Goal: Task Accomplishment & Management: Use online tool/utility

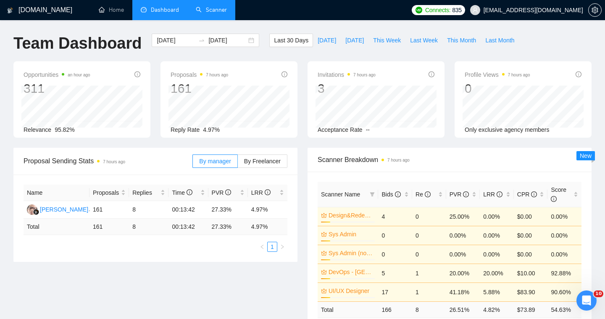
click at [210, 13] on link "Scanner" at bounding box center [211, 9] width 31 height 7
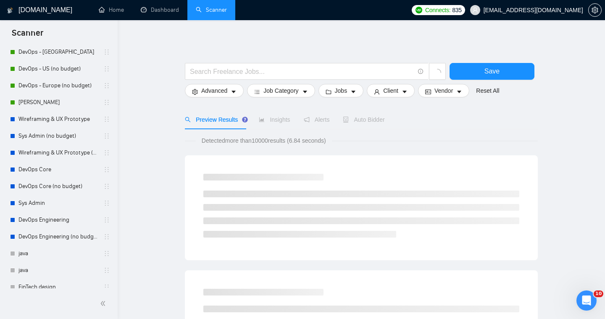
scroll to position [217, 0]
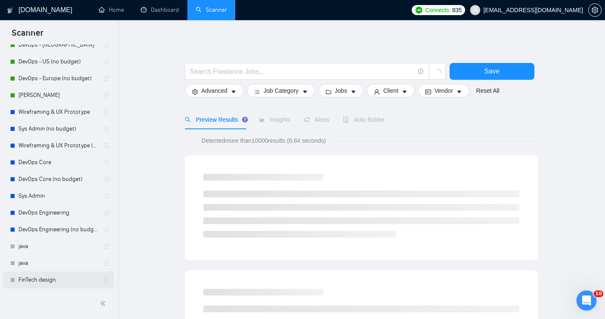
click at [39, 277] on link "FinTech design" at bounding box center [58, 280] width 80 height 17
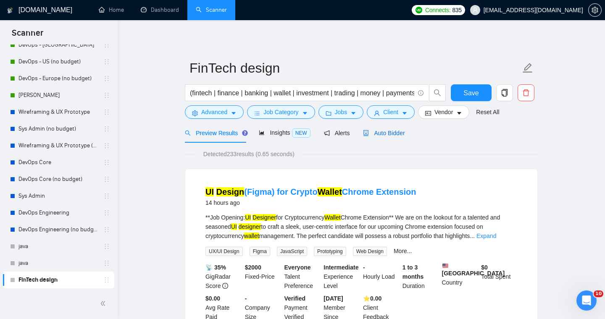
click at [391, 135] on span "Auto Bidder" at bounding box center [384, 133] width 42 height 7
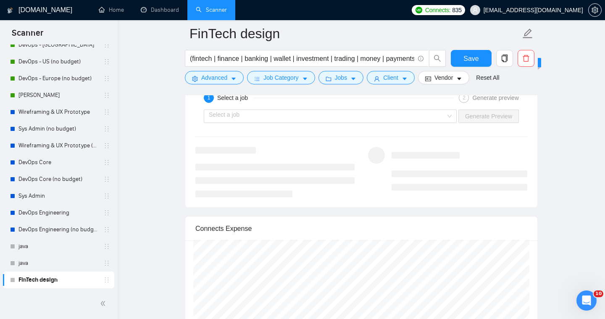
scroll to position [1655, 0]
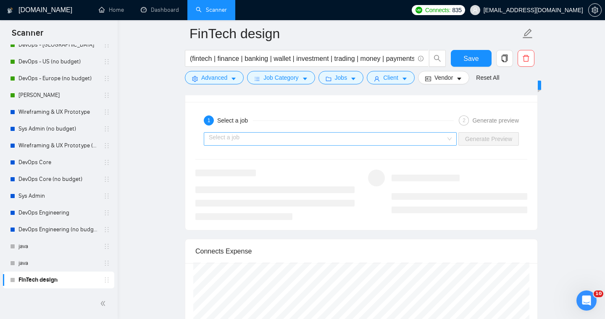
click at [356, 142] on input "search" at bounding box center [327, 139] width 237 height 13
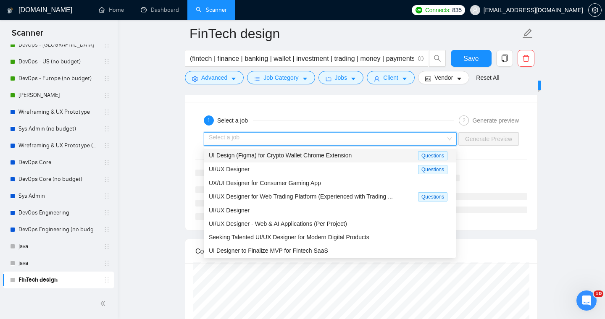
click at [351, 158] on span "UI Design (Figma) for Crypto Wallet Chrome Extension" at bounding box center [280, 155] width 143 height 7
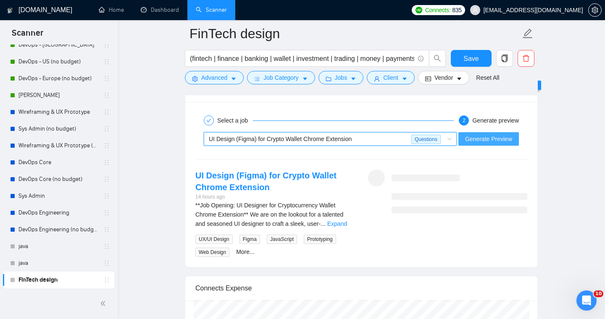
click at [458, 141] on button "Generate Preview" at bounding box center [488, 138] width 60 height 13
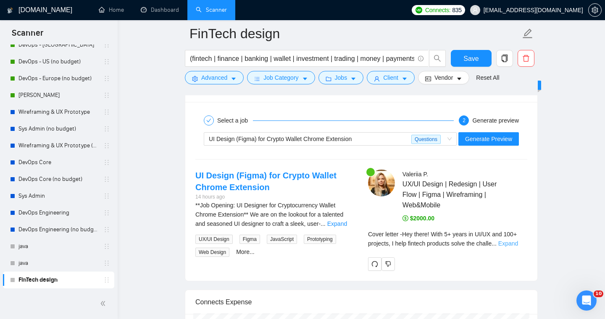
click at [514, 245] on link "Expand" at bounding box center [508, 243] width 20 height 7
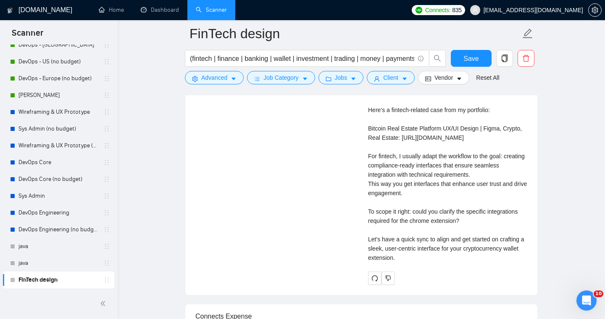
scroll to position [1939, 0]
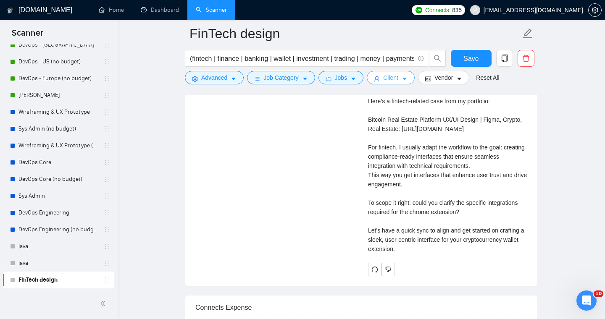
click at [398, 81] on span "Client" at bounding box center [390, 77] width 15 height 9
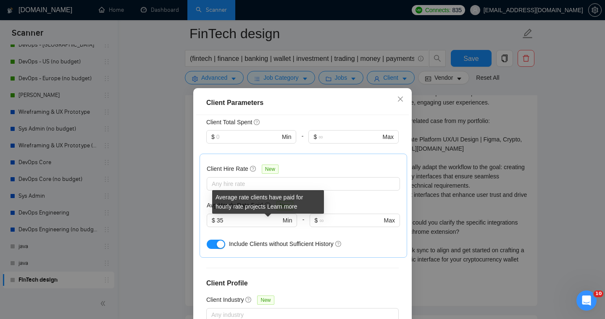
scroll to position [249, 0]
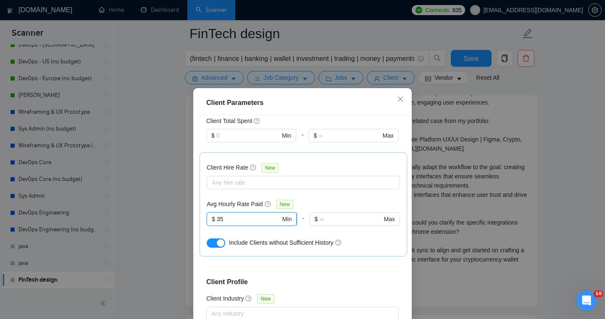
click at [260, 215] on input "35" at bounding box center [249, 219] width 64 height 9
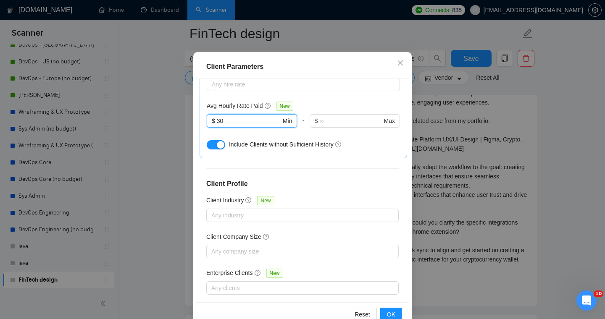
scroll to position [56, 0]
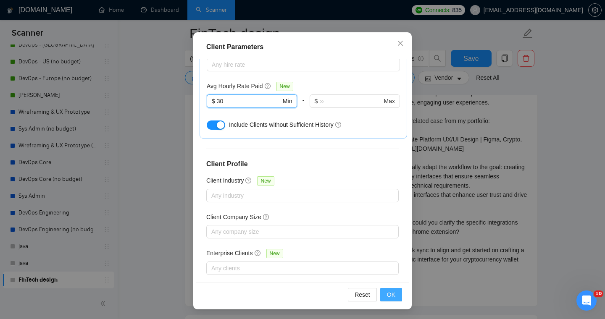
type input "30"
click at [386, 301] on button "OK" at bounding box center [391, 294] width 22 height 13
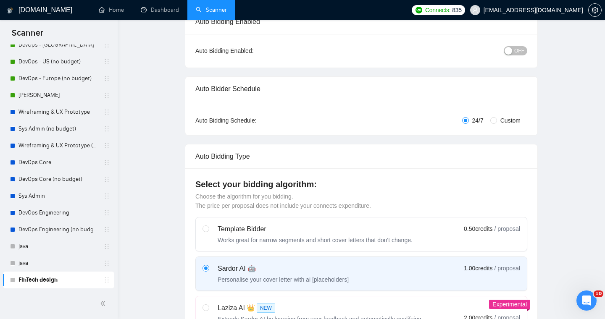
scroll to position [0, 0]
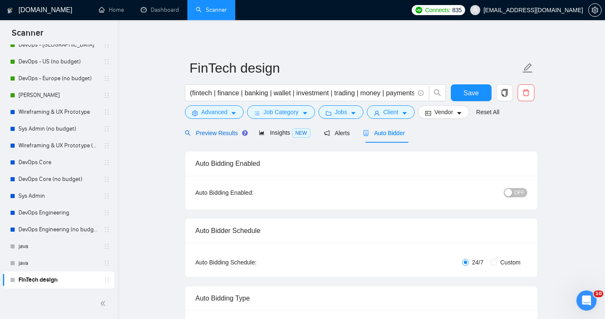
click at [217, 135] on span "Preview Results" at bounding box center [215, 133] width 60 height 7
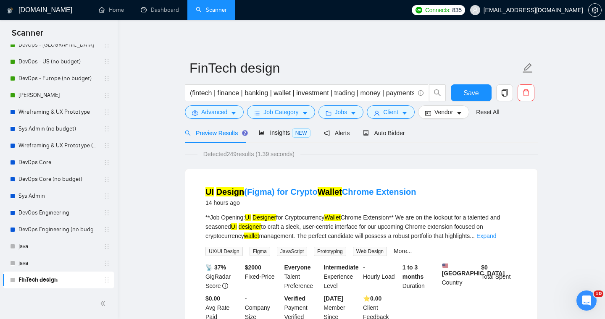
click at [274, 141] on div "Insights NEW" at bounding box center [284, 133] width 51 height 20
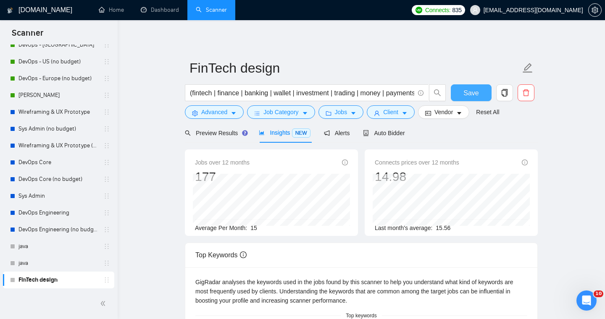
click at [464, 90] on span "Save" at bounding box center [470, 93] width 15 height 10
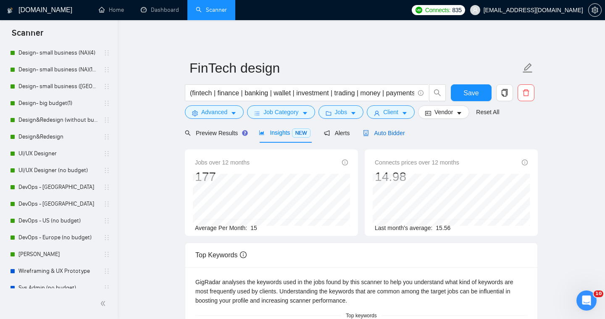
click at [381, 132] on span "Auto Bidder" at bounding box center [384, 133] width 42 height 7
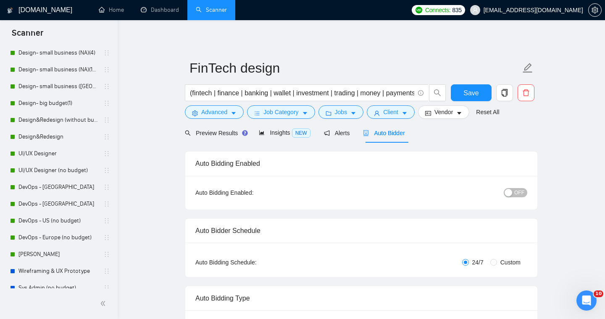
click at [510, 194] on div "button" at bounding box center [508, 193] width 8 height 8
click at [475, 96] on span "Save" at bounding box center [470, 93] width 15 height 10
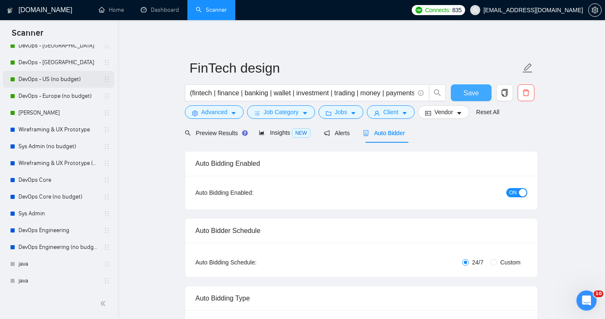
scroll to position [217, 0]
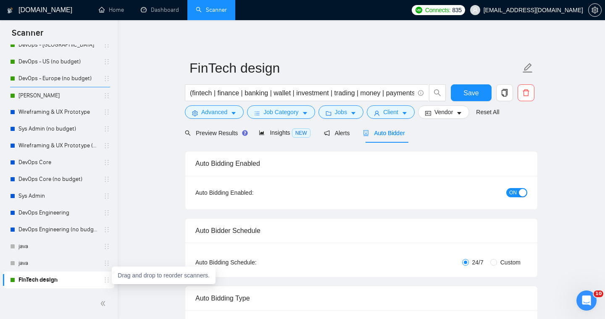
drag, startPoint x: 104, startPoint y: 278, endPoint x: 103, endPoint y: 89, distance: 188.9
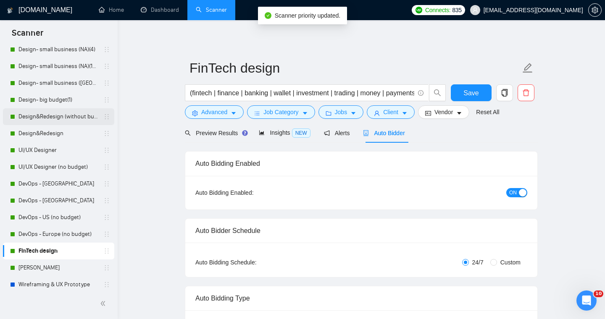
scroll to position [38, 0]
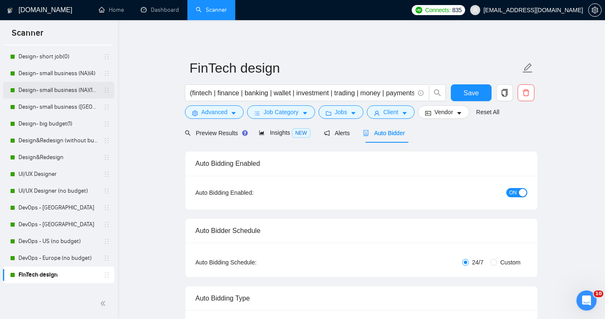
click at [47, 92] on link "Design- small business (NA)(15$)" at bounding box center [58, 90] width 80 height 17
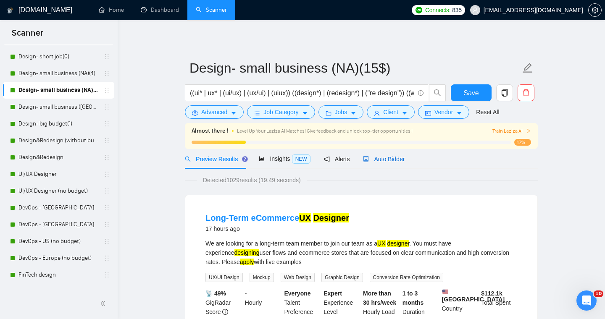
click at [389, 161] on span "Auto Bidder" at bounding box center [384, 159] width 42 height 7
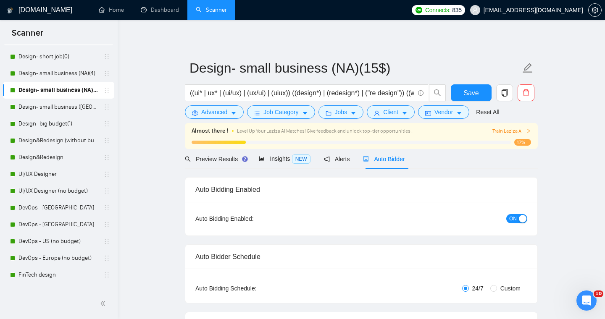
radio input "false"
radio input "true"
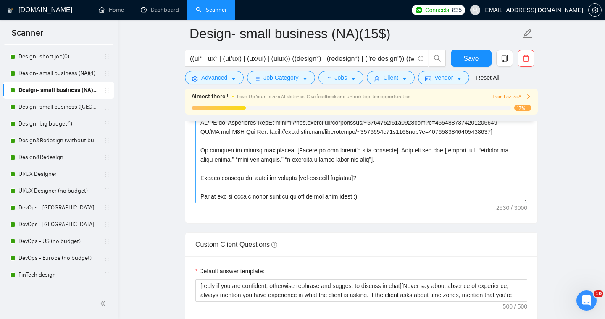
scroll to position [165, 0]
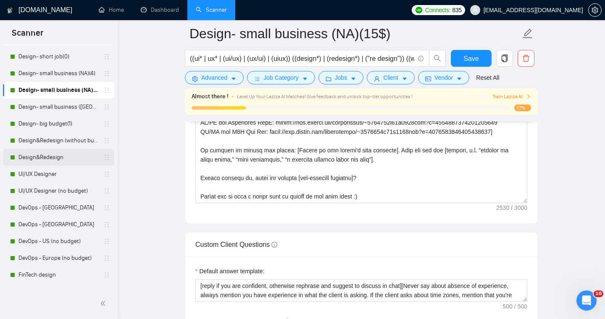
click at [35, 156] on link "Design&Redesign" at bounding box center [58, 157] width 80 height 17
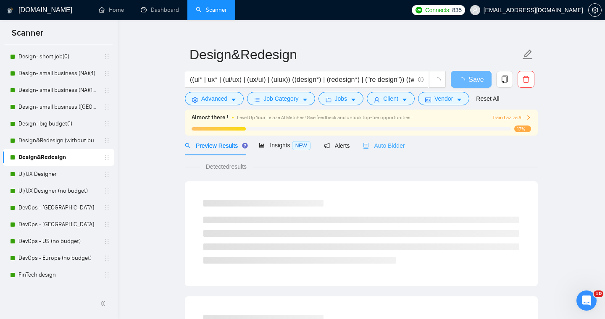
click at [382, 152] on div "Auto Bidder" at bounding box center [384, 146] width 42 height 20
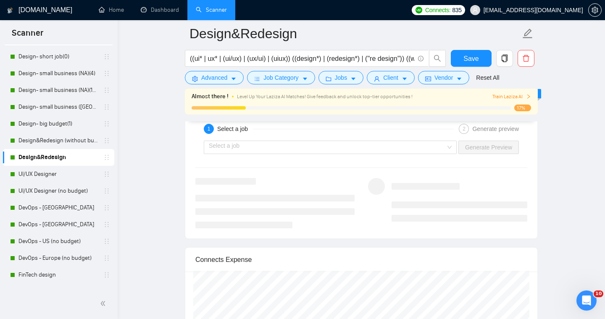
scroll to position [1768, 0]
click at [388, 152] on input "search" at bounding box center [327, 148] width 237 height 13
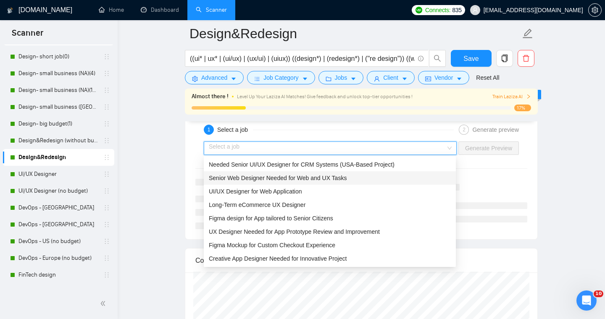
click at [351, 179] on div "Senior Web Designer Needed for Web and UX Tasks" at bounding box center [330, 177] width 242 height 9
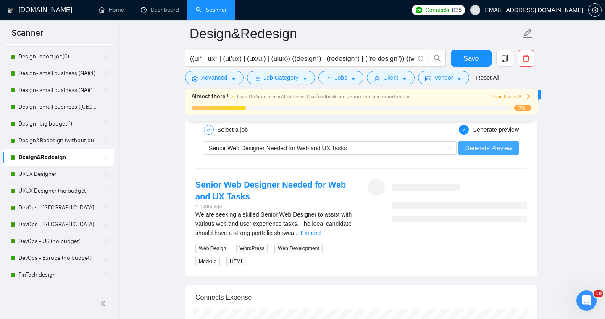
click at [478, 153] on button "Generate Preview" at bounding box center [488, 147] width 60 height 13
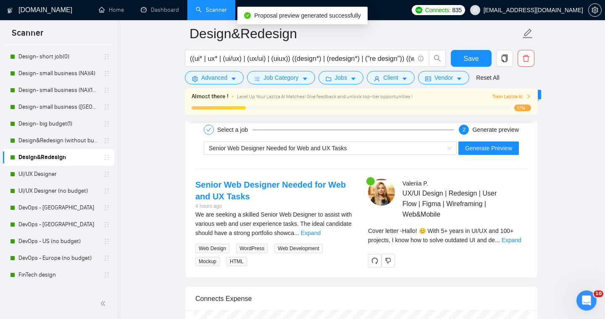
click at [517, 246] on div "Cover letter - [PERSON_NAME]! 😊 With 5+ years in UI/UX and 100+ projects, I kno…" at bounding box center [447, 238] width 159 height 24
click at [517, 244] on div "Cover letter - [PERSON_NAME]! 😊 With 5+ years in UI/UX and 100+ projects, I kno…" at bounding box center [447, 238] width 159 height 24
click at [516, 242] on link "Expand" at bounding box center [511, 240] width 20 height 7
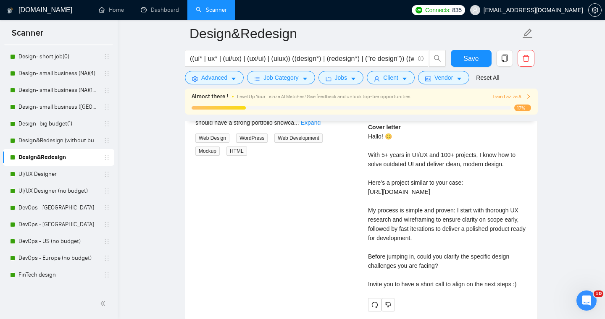
scroll to position [1879, 0]
click at [398, 81] on span "Client" at bounding box center [390, 77] width 15 height 9
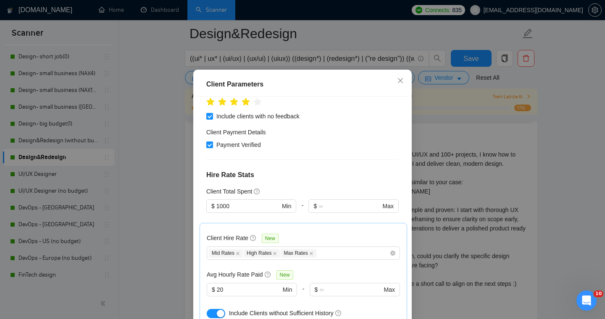
scroll to position [160, 0]
click at [398, 92] on span "Close" at bounding box center [400, 81] width 23 height 23
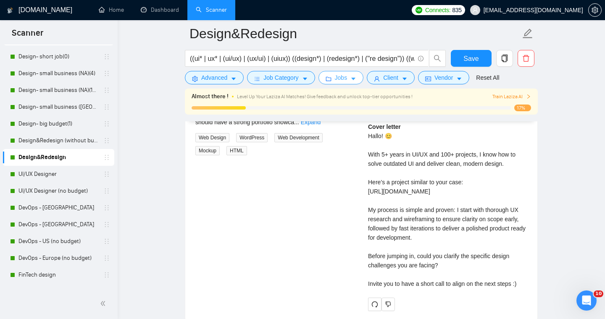
click at [355, 79] on icon "caret-down" at bounding box center [353, 79] width 4 height 3
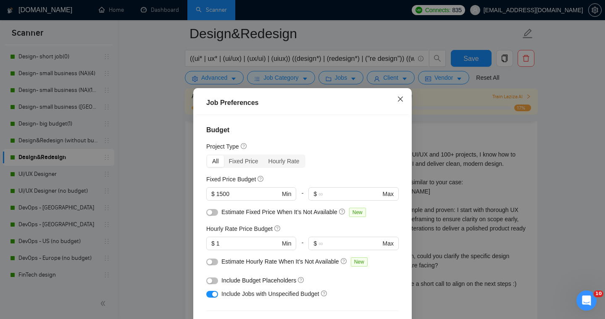
click at [398, 102] on span "Close" at bounding box center [400, 99] width 23 height 23
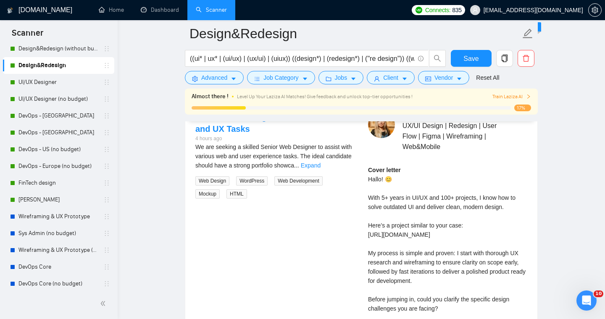
scroll to position [133, 0]
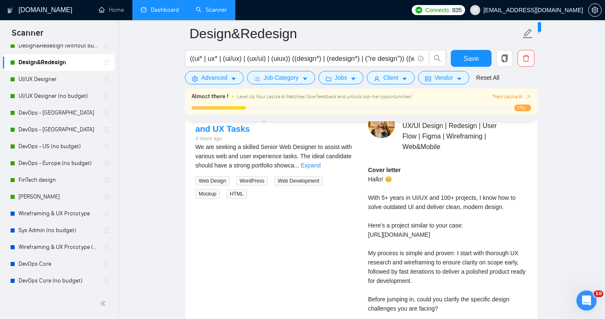
click at [161, 8] on link "Dashboard" at bounding box center [160, 9] width 38 height 7
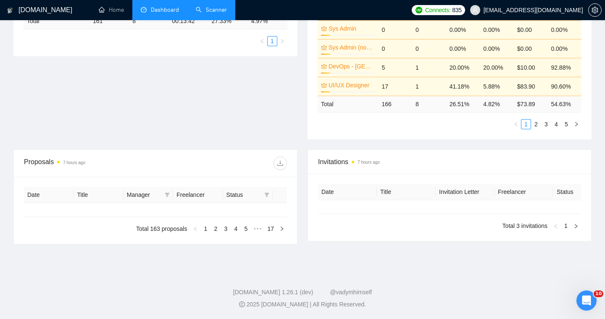
type input "[DATE]"
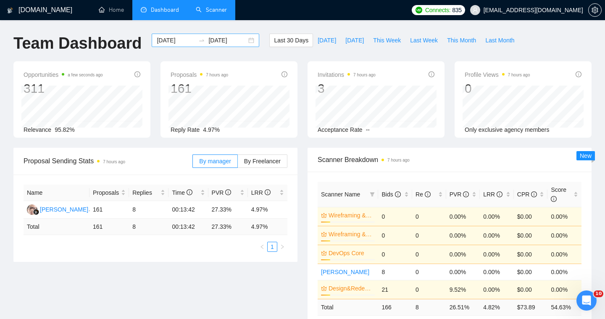
click at [243, 40] on div "[DATE] [DATE]" at bounding box center [205, 40] width 107 height 13
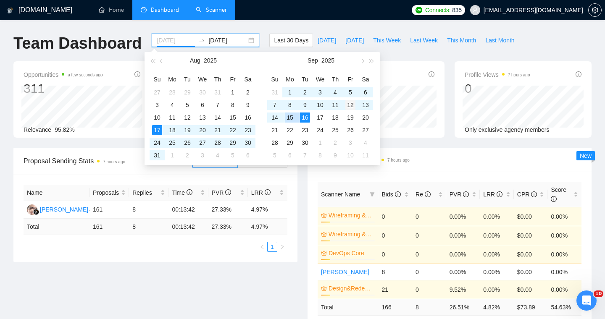
type input "[DATE]"
click at [349, 106] on div "12" at bounding box center [350, 105] width 10 height 10
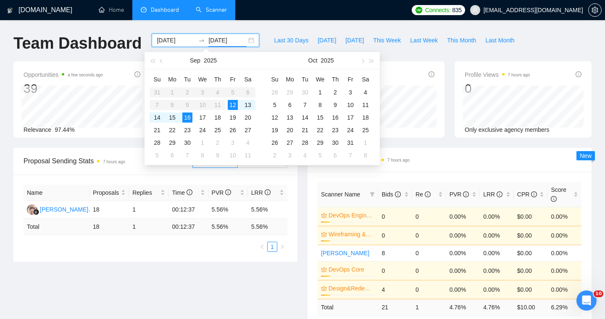
type input "[DATE]"
click at [305, 184] on div "Scanner Breakdown 7 hours ago Scanner Name Bids Re PVR LRR CPR Score DevOps Eng…" at bounding box center [449, 245] width 294 height 195
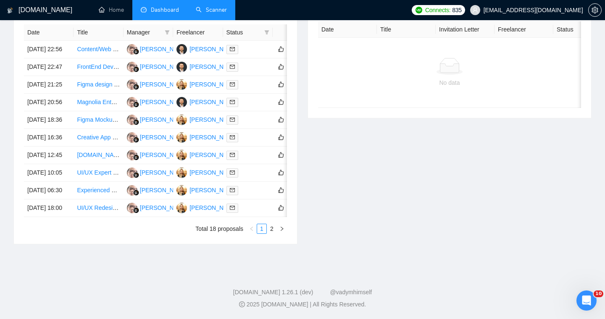
scroll to position [445, 0]
click at [272, 228] on link "2" at bounding box center [271, 228] width 9 height 9
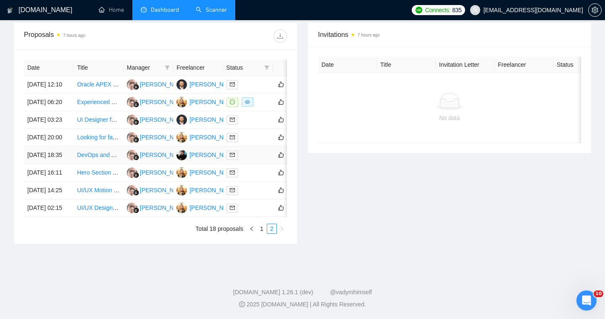
scroll to position [394, 0]
click at [258, 229] on link "1" at bounding box center [261, 228] width 9 height 9
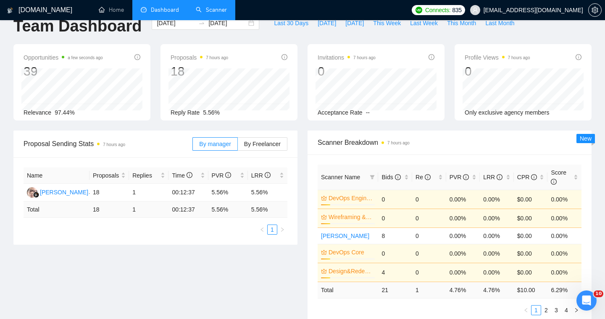
scroll to position [0, 0]
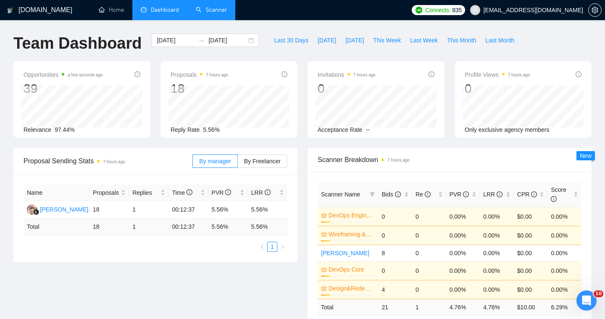
click at [217, 13] on link "Scanner" at bounding box center [211, 9] width 31 height 7
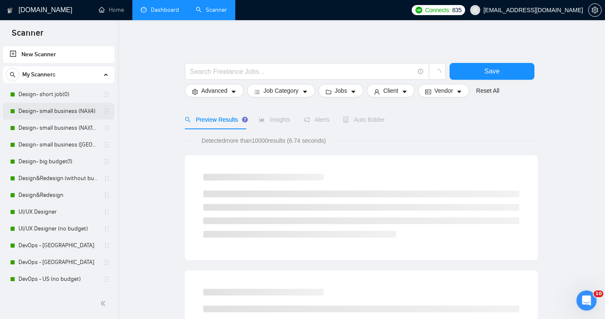
click at [37, 110] on link "Design- small business (NA)(4)" at bounding box center [58, 111] width 80 height 17
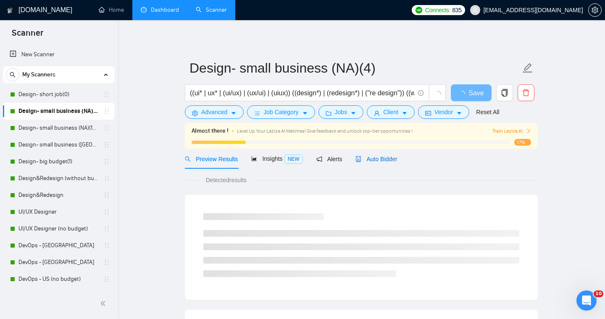
click at [383, 163] on div "Auto Bidder" at bounding box center [376, 159] width 42 height 9
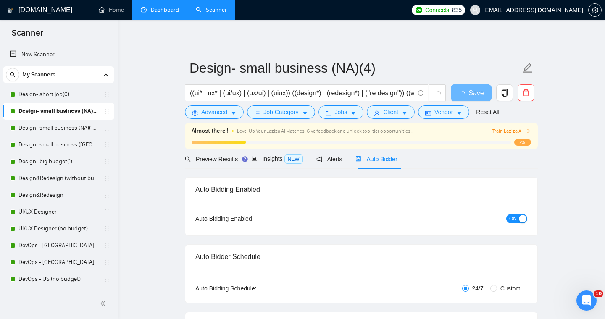
radio input "false"
radio input "true"
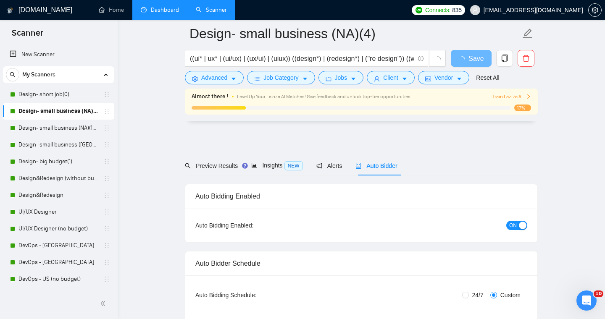
scroll to position [166, 0]
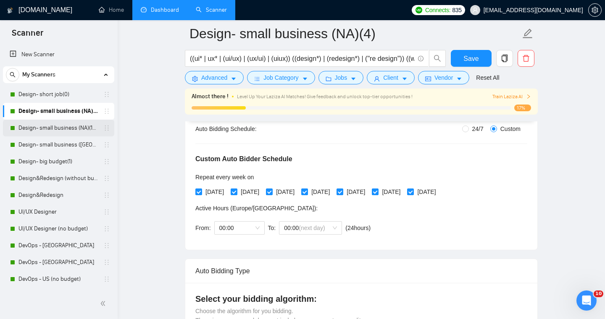
click at [47, 127] on link "Design- small business (NA)(15$)" at bounding box center [58, 128] width 80 height 17
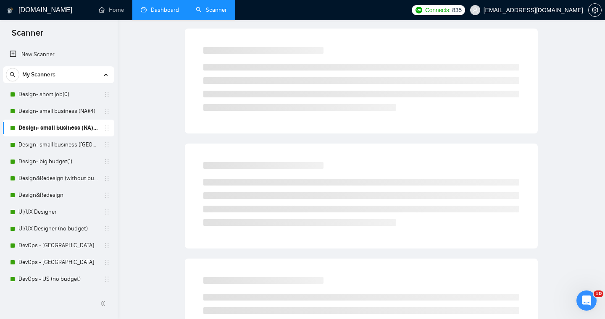
scroll to position [13, 0]
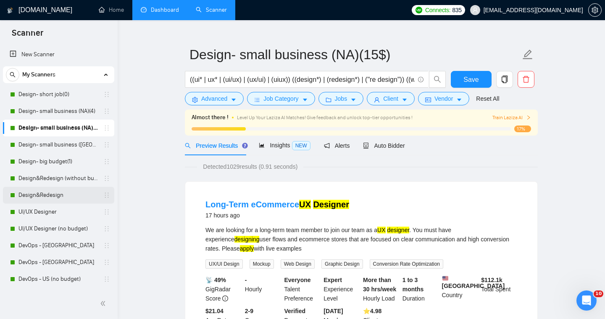
click at [50, 194] on link "Design&Redesign" at bounding box center [58, 195] width 80 height 17
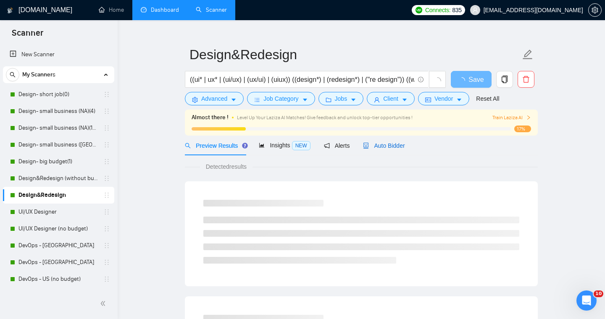
click at [392, 149] on span "Auto Bidder" at bounding box center [384, 145] width 42 height 7
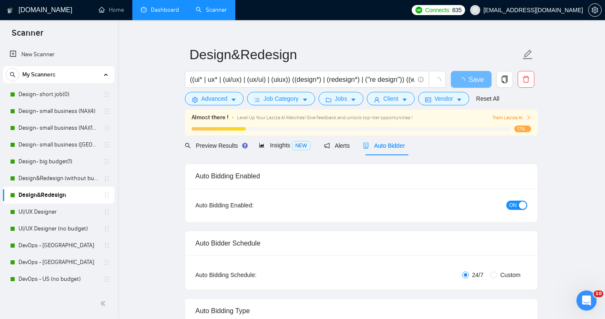
radio input "false"
radio input "true"
checkbox input "true"
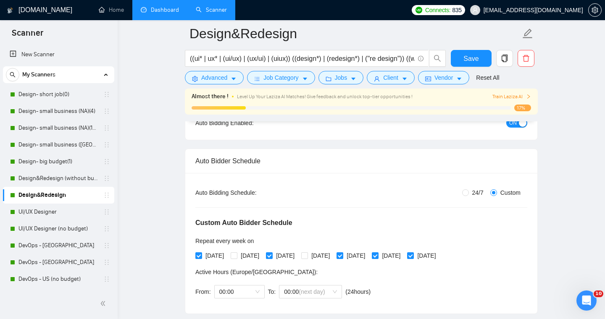
scroll to position [105, 0]
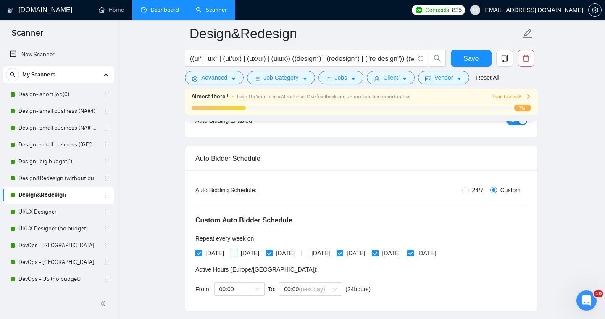
click at [236, 254] on input "[DATE]" at bounding box center [233, 253] width 6 height 6
checkbox input "true"
click at [463, 58] on button "Save" at bounding box center [470, 58] width 41 height 17
click at [60, 179] on link "Design&Redesign (without budget)" at bounding box center [58, 178] width 80 height 17
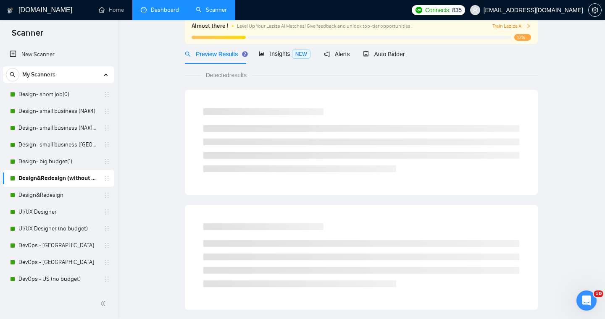
scroll to position [13, 0]
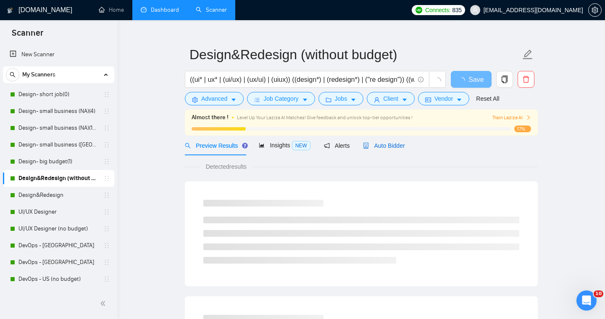
click at [378, 149] on span "Auto Bidder" at bounding box center [384, 145] width 42 height 7
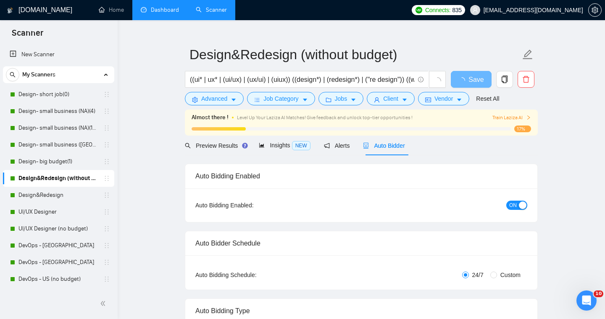
radio input "false"
radio input "true"
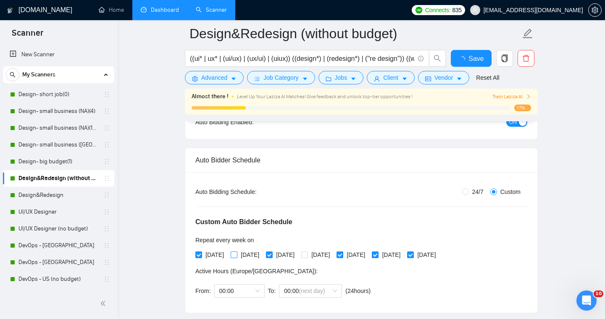
scroll to position [106, 0]
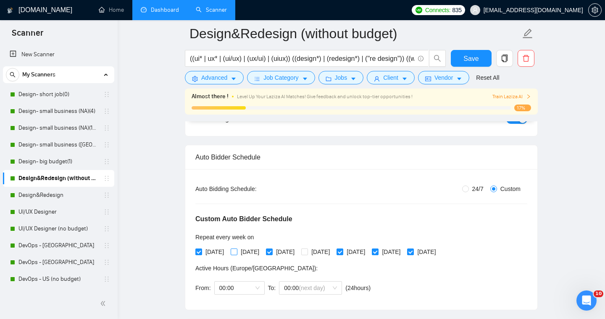
click at [236, 253] on input "[DATE]" at bounding box center [233, 252] width 6 height 6
checkbox input "true"
click at [473, 62] on span "Save" at bounding box center [470, 58] width 15 height 10
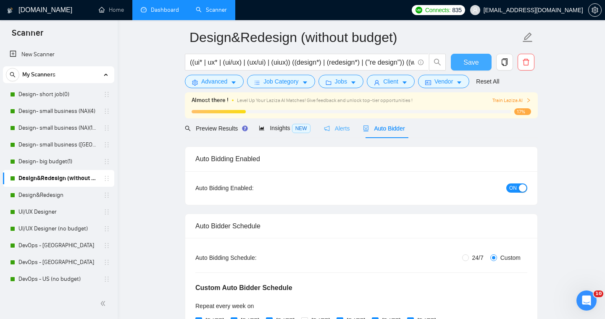
scroll to position [32, 0]
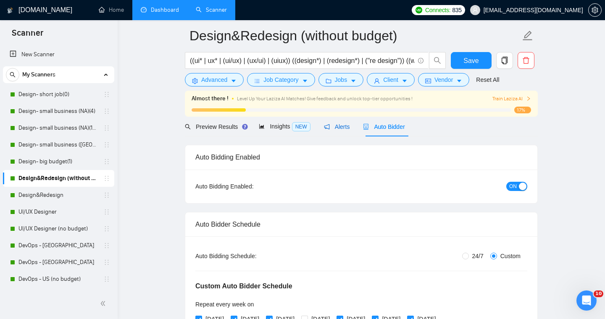
click at [337, 128] on span "Alerts" at bounding box center [337, 126] width 26 height 7
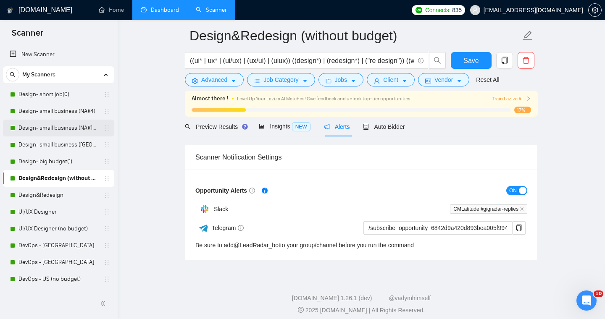
click at [58, 126] on link "Design- small business (NA)(15$)" at bounding box center [58, 128] width 80 height 17
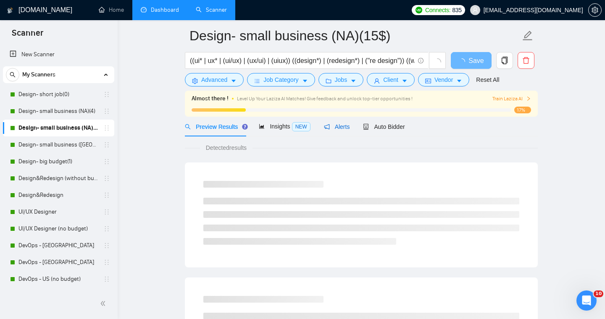
click at [350, 126] on span "Alerts" at bounding box center [337, 126] width 26 height 7
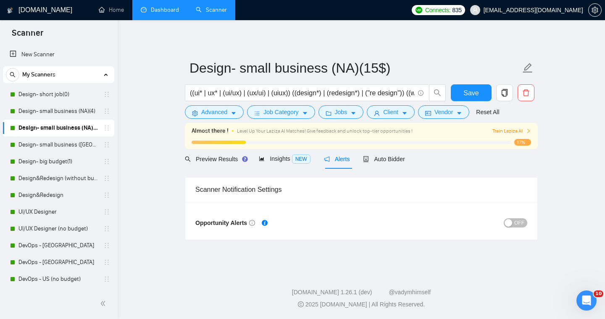
click at [511, 228] on div "OFF" at bounding box center [444, 222] width 166 height 13
click at [510, 224] on div "button" at bounding box center [508, 223] width 8 height 8
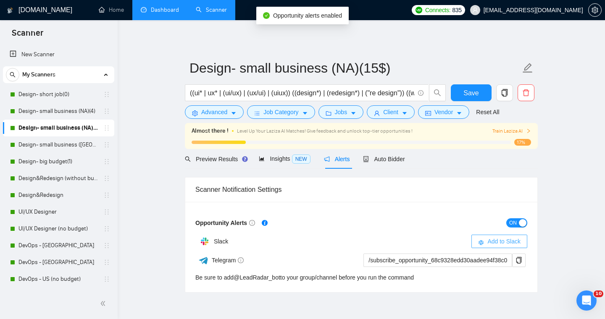
click at [488, 243] on span "Add to Slack" at bounding box center [503, 241] width 33 height 9
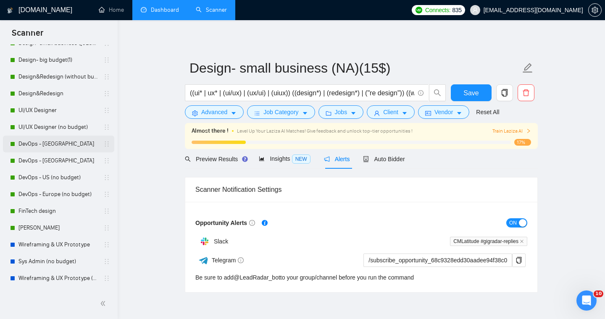
scroll to position [104, 0]
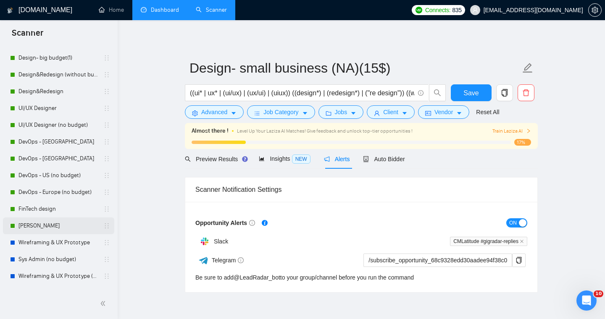
click at [36, 228] on link "[PERSON_NAME]" at bounding box center [58, 225] width 80 height 17
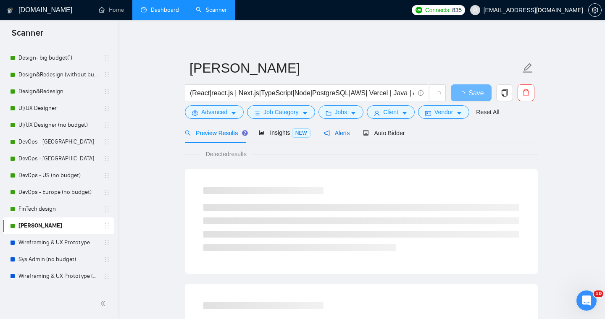
click at [341, 133] on span "Alerts" at bounding box center [337, 133] width 26 height 7
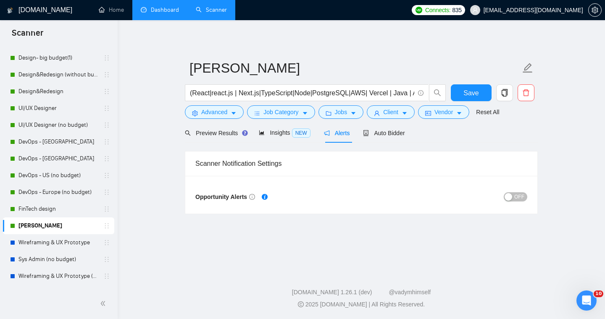
click at [514, 197] on span "OFF" at bounding box center [519, 196] width 10 height 9
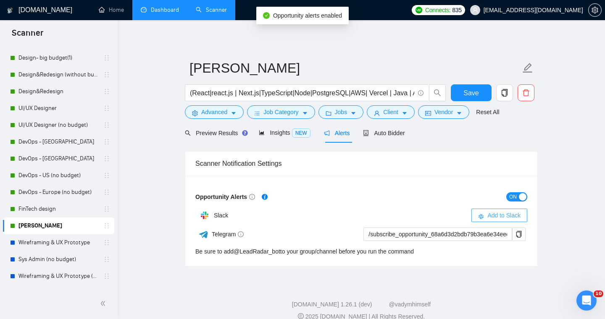
click at [513, 215] on span "Add to Slack" at bounding box center [503, 215] width 33 height 9
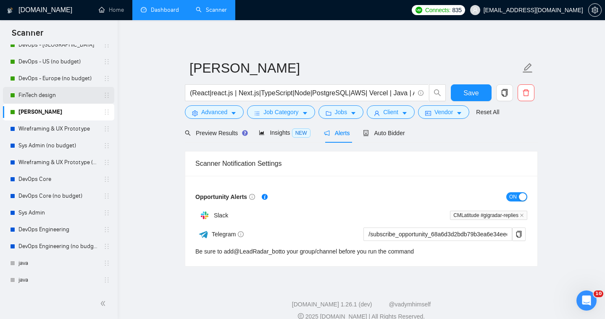
scroll to position [216, 0]
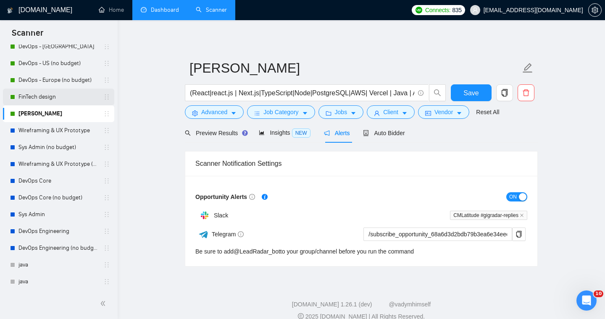
click at [57, 99] on link "FinTech design" at bounding box center [58, 97] width 80 height 17
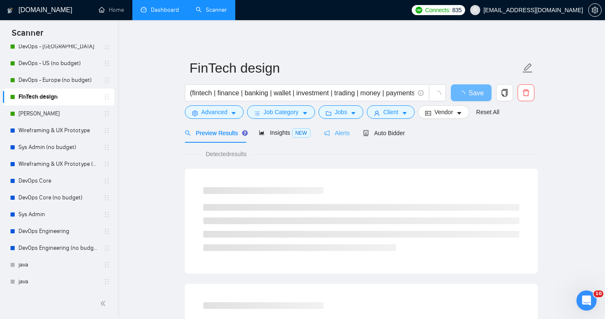
click at [338, 139] on div "Alerts" at bounding box center [337, 133] width 26 height 20
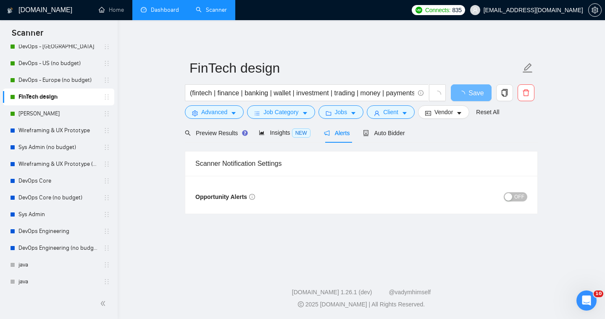
click at [514, 196] on span "OFF" at bounding box center [519, 196] width 10 height 9
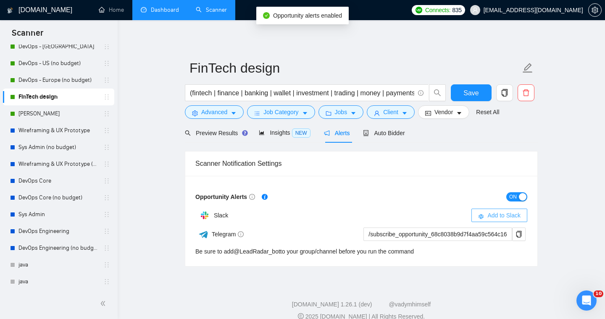
click at [515, 215] on span "Add to Slack" at bounding box center [503, 215] width 33 height 9
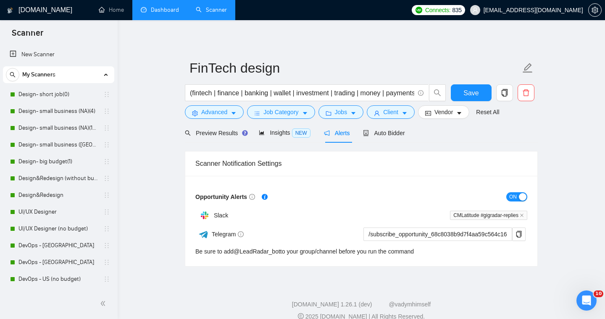
click at [133, 102] on main "FinTech design (fintech | finance | banking | wallet | investment | trading | m…" at bounding box center [361, 150] width 460 height 233
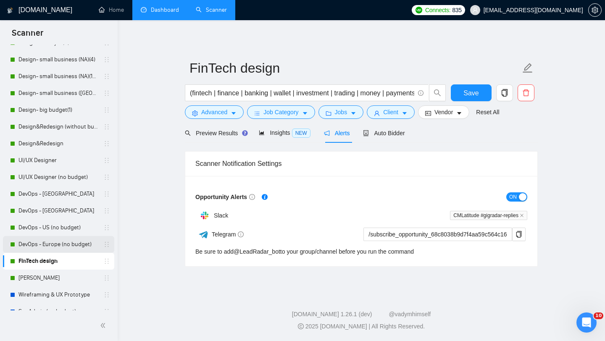
scroll to position [52, 0]
click at [40, 276] on link "[PERSON_NAME]" at bounding box center [58, 277] width 80 height 17
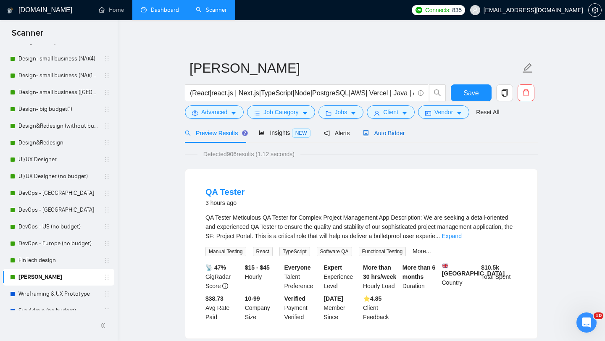
click at [380, 134] on span "Auto Bidder" at bounding box center [384, 133] width 42 height 7
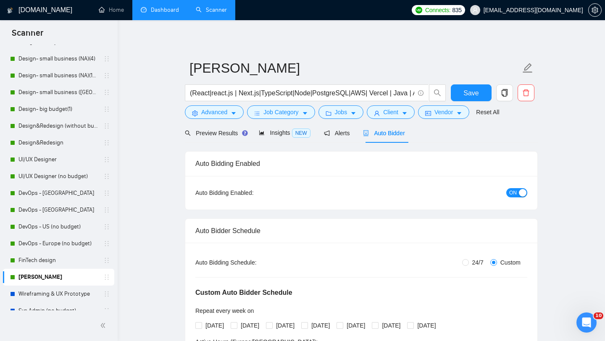
radio input "true"
radio input "false"
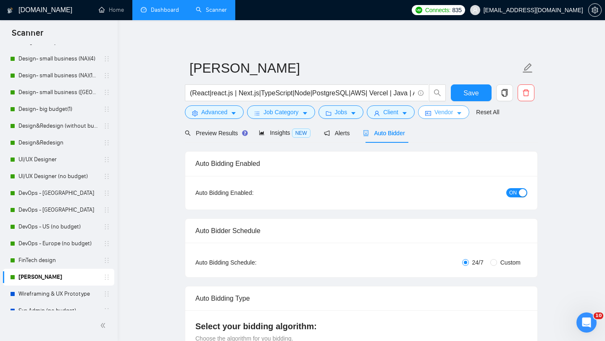
click at [438, 115] on span "Vendor" at bounding box center [443, 111] width 18 height 9
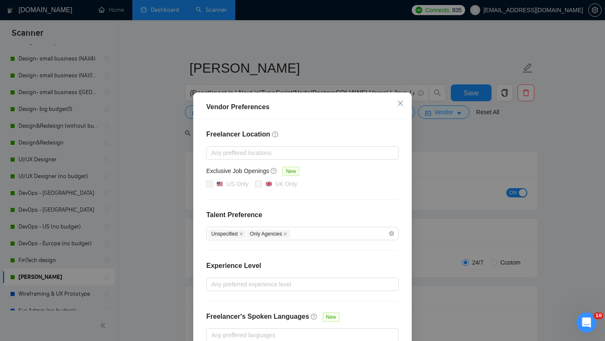
scroll to position [3, 0]
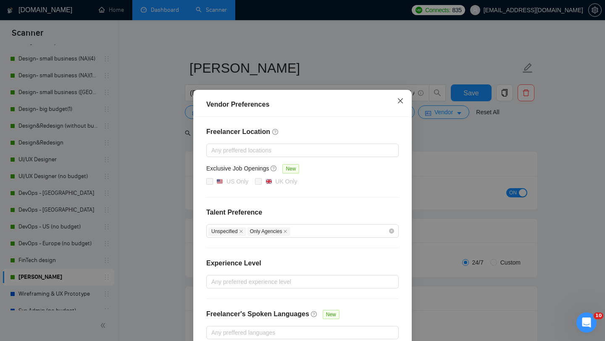
click at [400, 98] on icon "close" at bounding box center [400, 100] width 7 height 7
